Goal: Task Accomplishment & Management: Complete application form

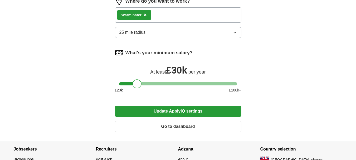
scroll to position [262, 0]
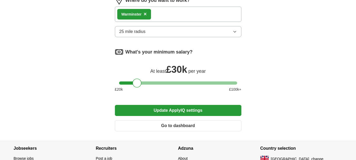
click at [232, 127] on button "Go to dashboard" at bounding box center [178, 125] width 127 height 11
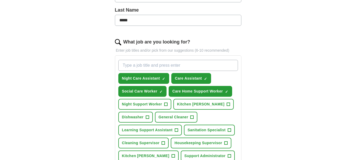
scroll to position [140, 0]
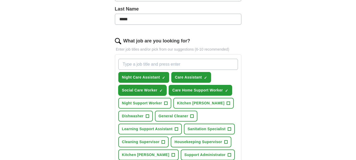
click at [0, 0] on span "×" at bounding box center [0, 0] width 0 height 0
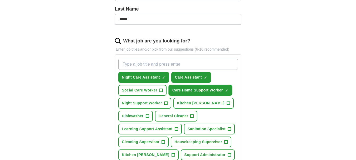
click at [0, 0] on span "×" at bounding box center [0, 0] width 0 height 0
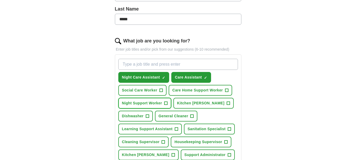
click at [165, 102] on span "+" at bounding box center [165, 103] width 3 height 4
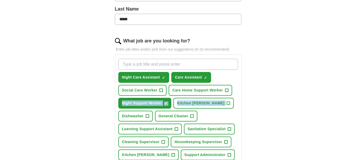
drag, startPoint x: 217, startPoint y: 108, endPoint x: 256, endPoint y: 99, distance: 40.0
click at [256, 99] on div "Let ApplyIQ do the hard work of searching and applying for jobs. Just tell us w…" at bounding box center [178, 111] width 169 height 411
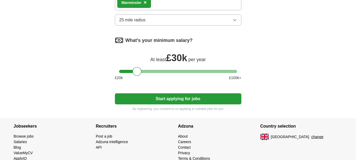
scroll to position [347, 0]
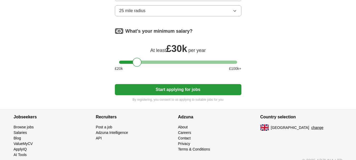
click at [237, 90] on button "Start applying for jobs" at bounding box center [178, 89] width 127 height 11
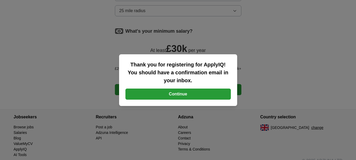
click at [228, 95] on button "Continue" at bounding box center [177, 94] width 105 height 11
